Goal: Check status: Check status

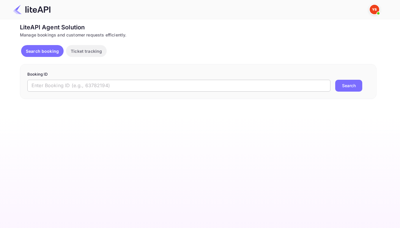
click at [204, 91] on input "text" at bounding box center [178, 86] width 303 height 12
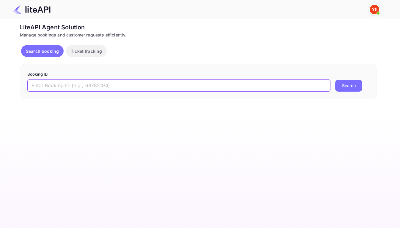
paste input "8842353"
type input "8842353"
click at [347, 88] on button "Search" at bounding box center [348, 86] width 27 height 12
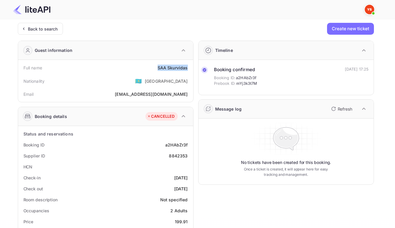
drag, startPoint x: 154, startPoint y: 69, endPoint x: 186, endPoint y: 71, distance: 32.4
click at [186, 71] on div "Full name SAA Skurvidas" at bounding box center [105, 67] width 170 height 11
copy div "SAA Skurvidas"
drag, startPoint x: 163, startPoint y: 148, endPoint x: 187, endPoint y: 150, distance: 24.1
click at [187, 150] on div "Booking ID a2HAbZr3f" at bounding box center [105, 145] width 170 height 11
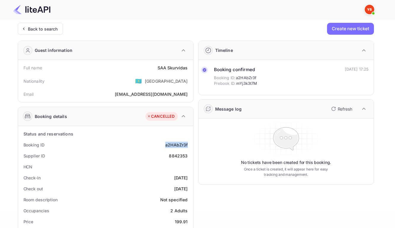
copy div "a2HAbZr3f"
drag, startPoint x: 166, startPoint y: 159, endPoint x: 190, endPoint y: 161, distance: 24.7
copy div "8842353"
drag, startPoint x: 162, startPoint y: 182, endPoint x: 186, endPoint y: 185, distance: 23.9
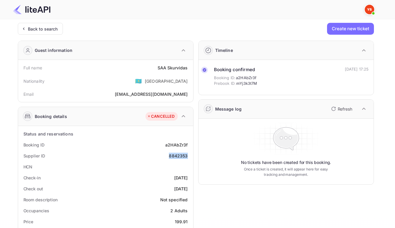
click at [186, 183] on div "Check-in [DATE]" at bounding box center [105, 177] width 170 height 11
copy div "[DATE]"
drag, startPoint x: 161, startPoint y: 193, endPoint x: 187, endPoint y: 195, distance: 25.9
click at [187, 194] on div "Check out [DATE]" at bounding box center [105, 188] width 170 height 11
copy div "[DATE]"
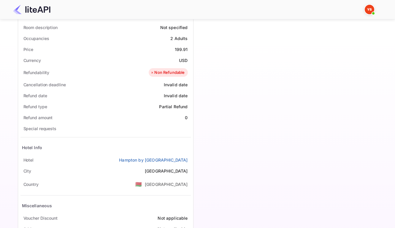
scroll to position [172, 0]
